Goal: Register for event/course

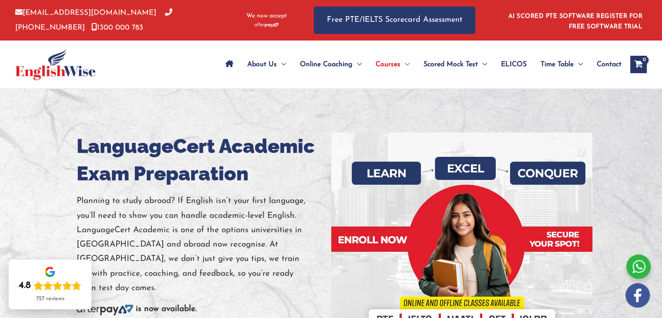
drag, startPoint x: 664, startPoint y: 152, endPoint x: 665, endPoint y: -10, distance: 161.8
drag, startPoint x: 665, startPoint y: -10, endPoint x: 484, endPoint y: 28, distance: 185.4
click at [484, 28] on div "[EMAIL_ADDRESS][DOMAIN_NAME] [PHONE_NUMBER] [PHONE_NUMBER] We now accept Free P…" at bounding box center [330, 20] width 631 height 40
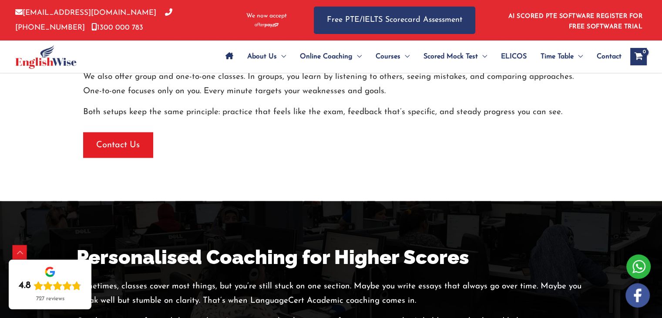
scroll to position [1666, 0]
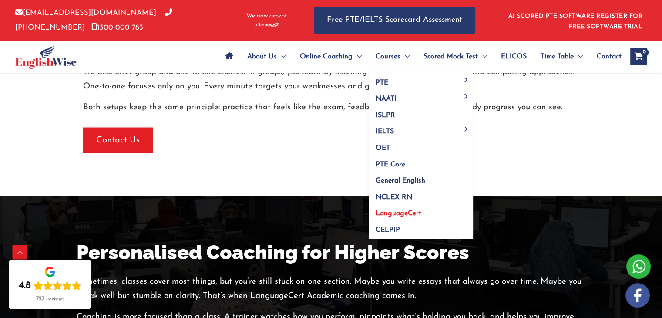
click at [401, 213] on span "LanguageCert" at bounding box center [398, 213] width 46 height 7
